Goal: Find specific page/section

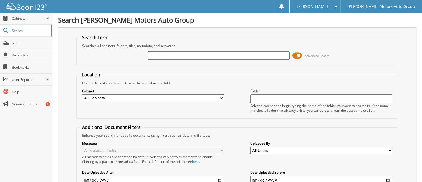
click at [164, 56] on input "text" at bounding box center [219, 55] width 142 height 8
type input "O"
type input "[PERSON_NAME]"
click at [296, 55] on span at bounding box center [297, 55] width 9 height 8
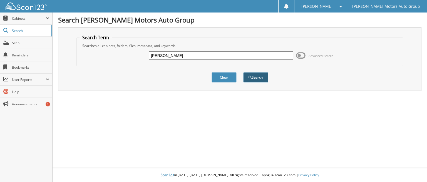
click at [249, 77] on span "submit" at bounding box center [249, 77] width 3 height 3
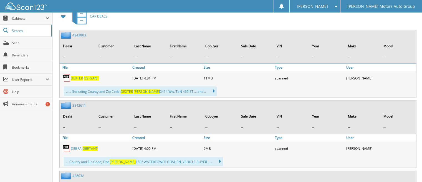
scroll to position [250, 0]
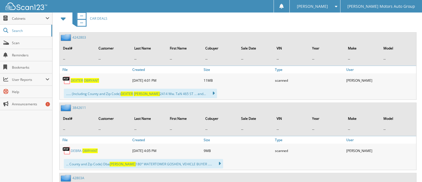
click at [76, 78] on span "D E X T E R" at bounding box center [77, 80] width 12 height 5
